Goal: Find specific page/section: Find specific page/section

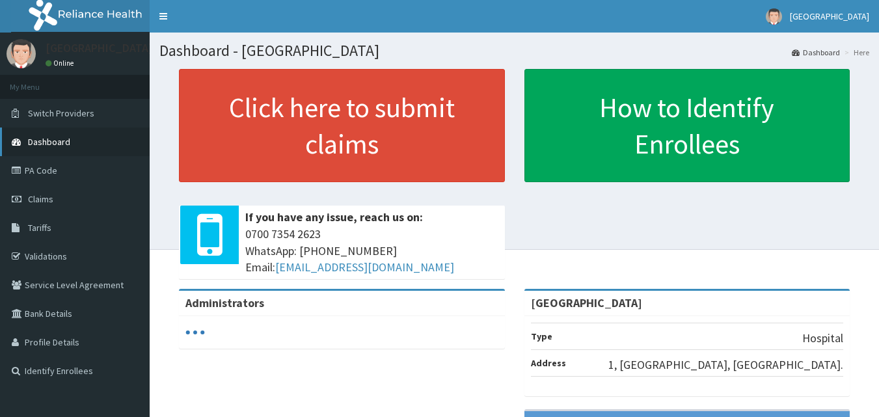
click at [65, 141] on span "Dashboard" at bounding box center [49, 142] width 42 height 12
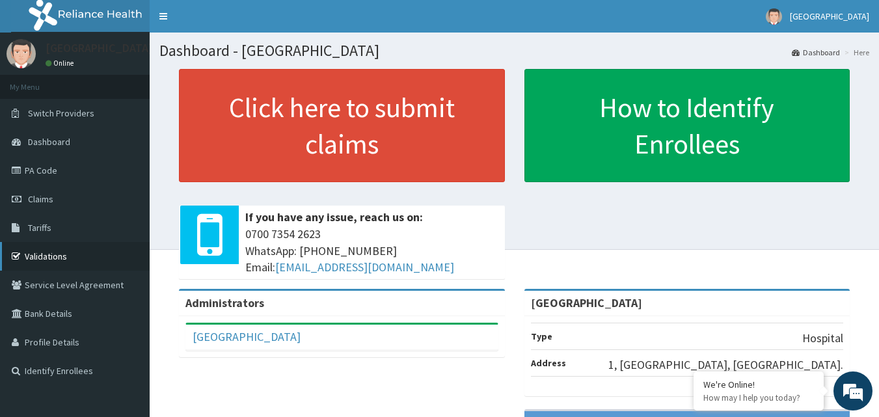
click at [44, 260] on link "Validations" at bounding box center [75, 256] width 150 height 29
